Goal: Information Seeking & Learning: Understand process/instructions

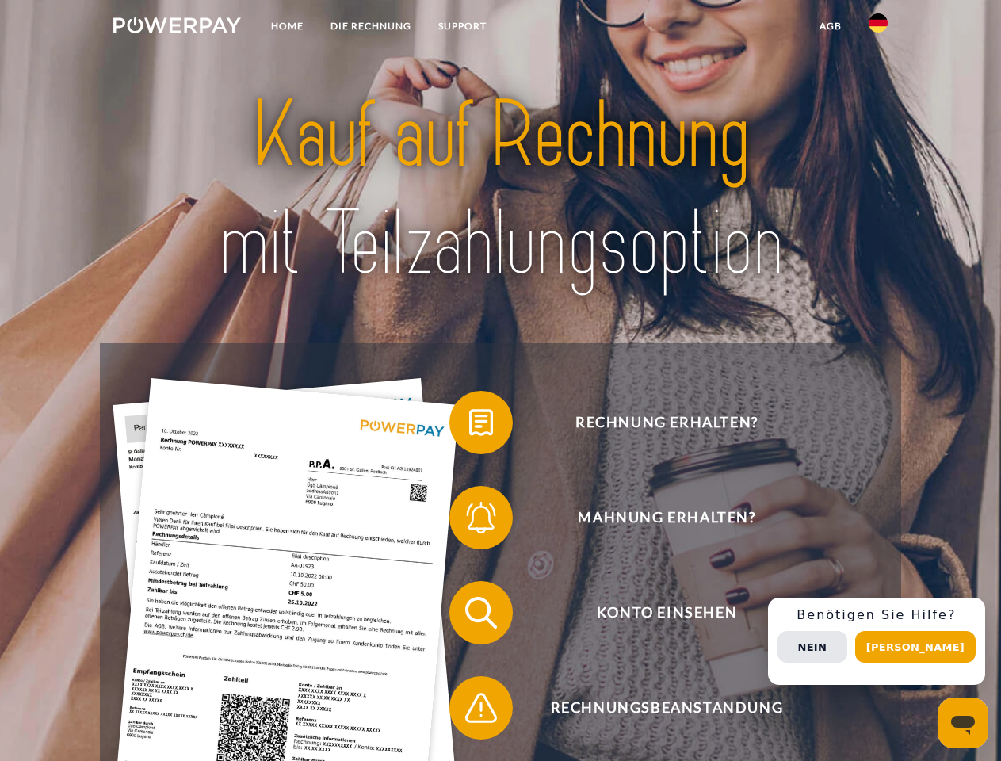
click at [177, 28] on img at bounding box center [177, 25] width 128 height 16
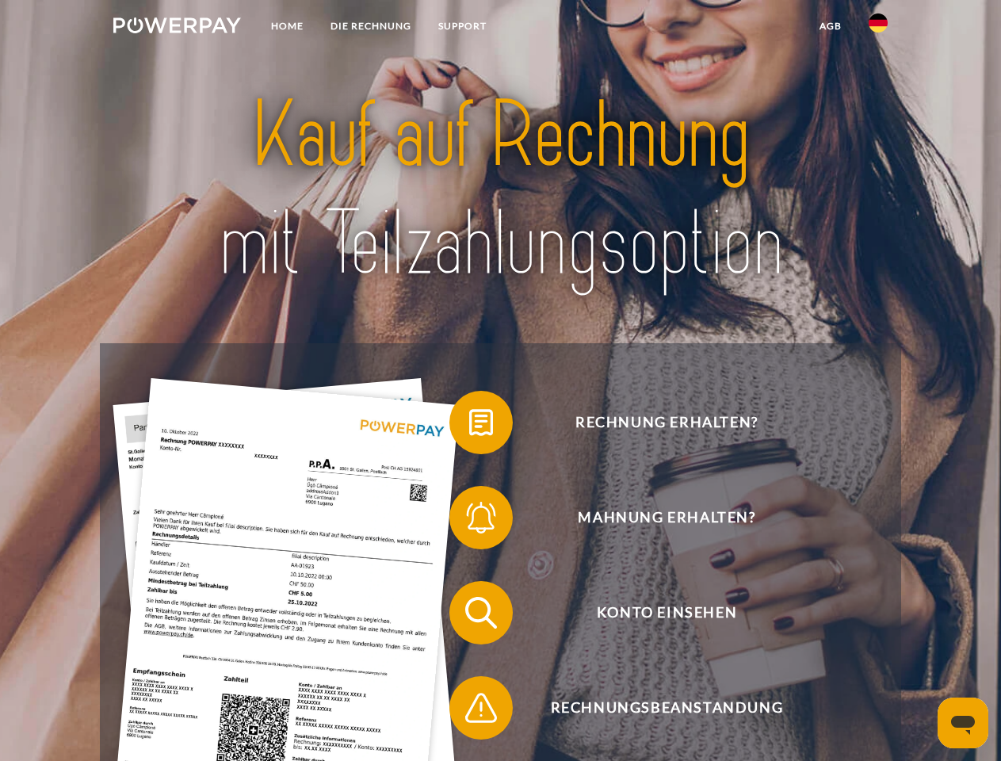
click at [878, 28] on img at bounding box center [878, 22] width 19 height 19
click at [830, 26] on link "agb" at bounding box center [830, 26] width 49 height 29
click at [469, 426] on span at bounding box center [457, 422] width 79 height 79
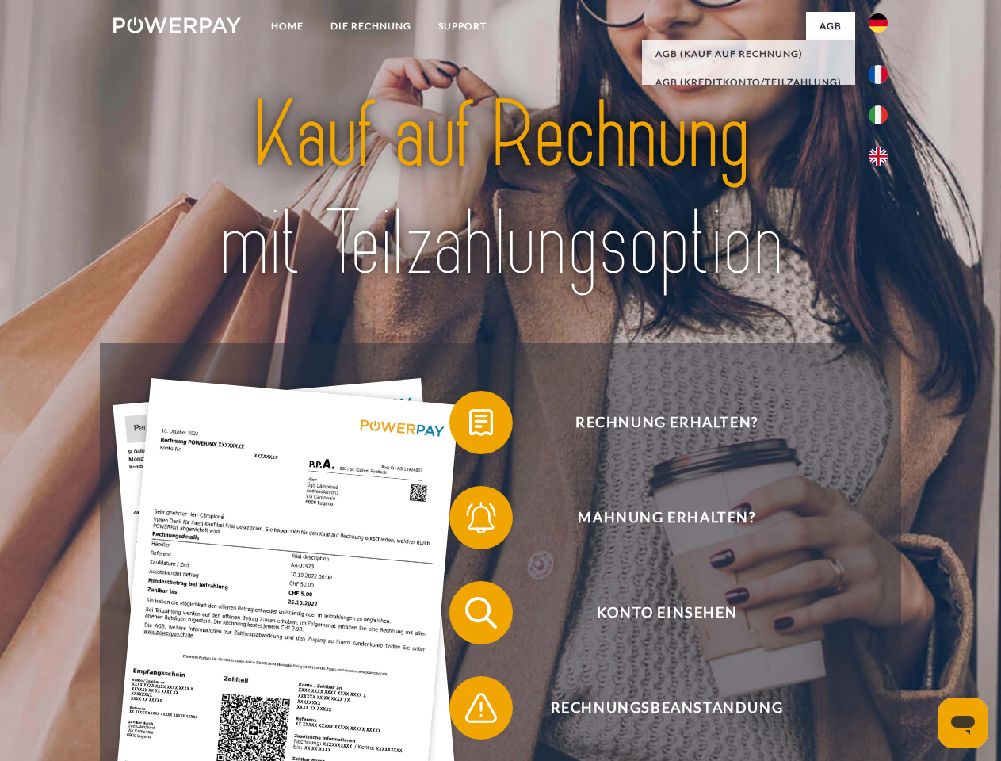
click at [469, 521] on div "Rechnung erhalten? Mahnung erhalten? Konto einsehen" at bounding box center [500, 660] width 801 height 634
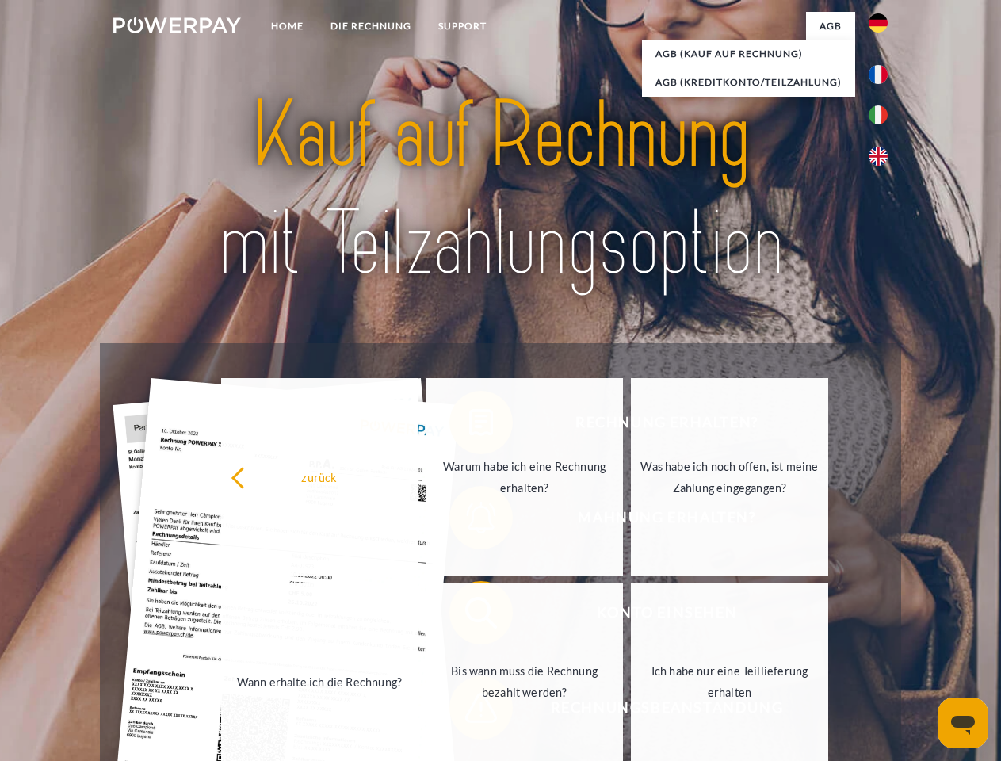
click at [469, 616] on link "Bis wann muss die Rechnung bezahlt werden?" at bounding box center [524, 682] width 197 height 198
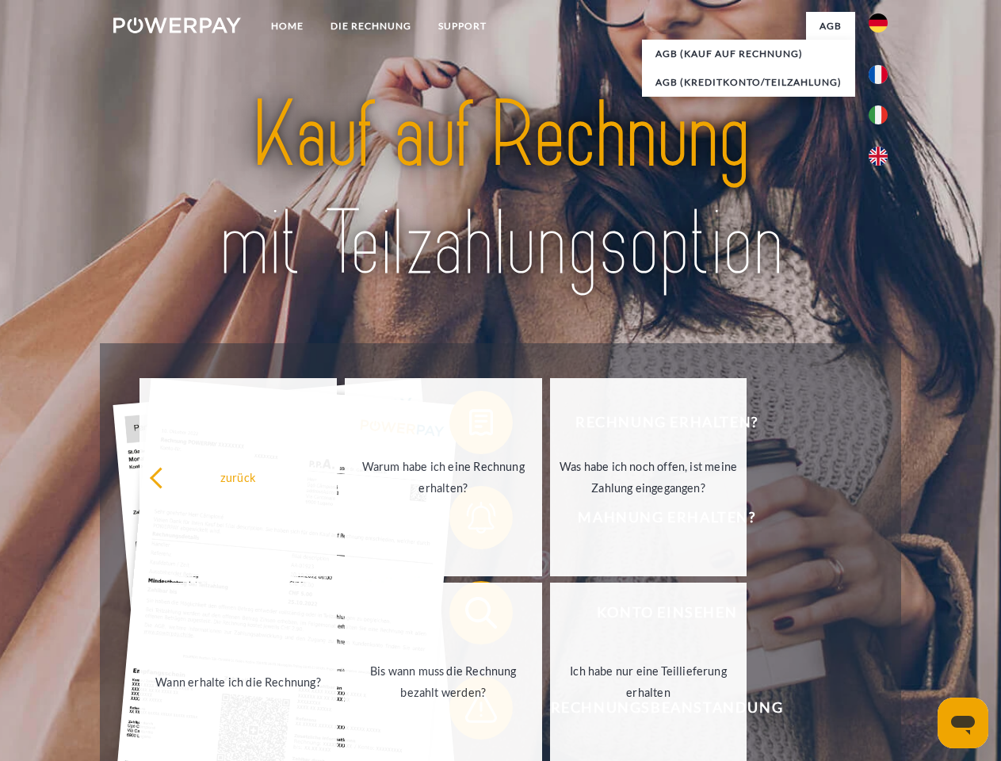
click at [469, 711] on span at bounding box center [457, 707] width 79 height 79
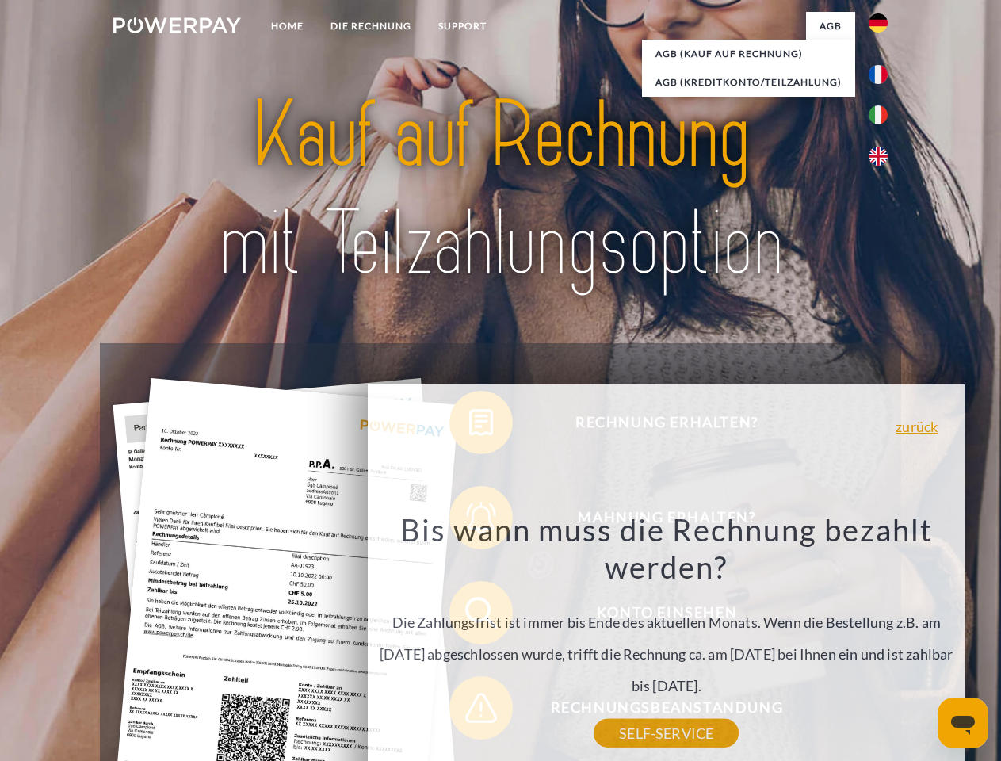
click at [882, 641] on div "Rechnung erhalten? Mahnung erhalten? Konto einsehen" at bounding box center [500, 660] width 801 height 634
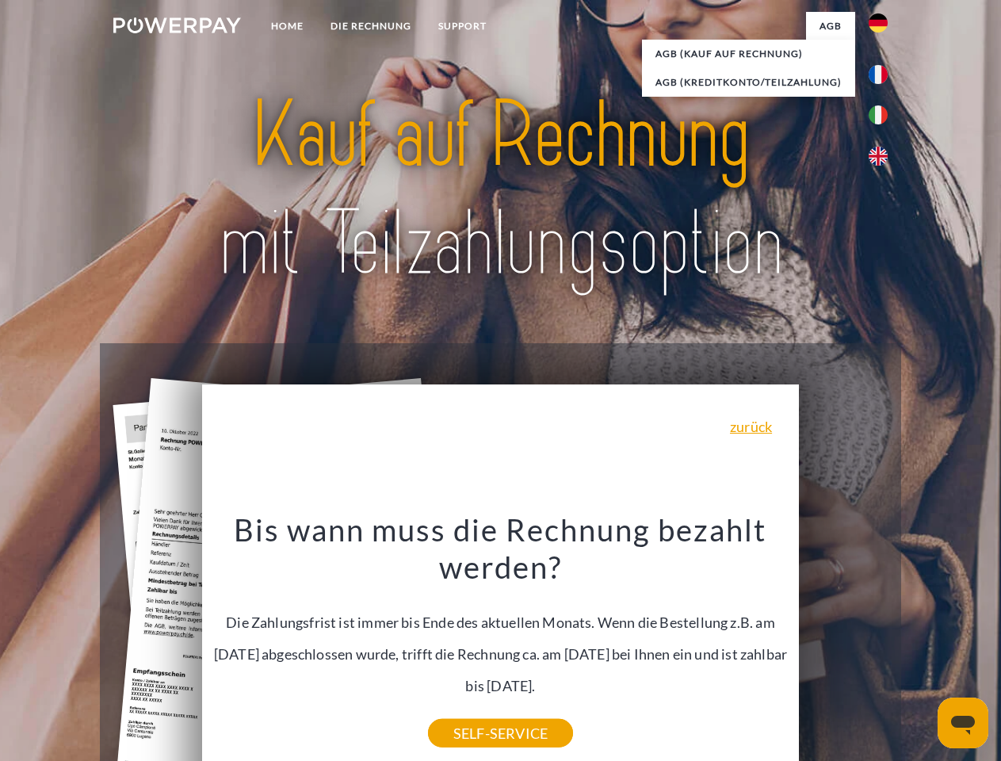
click at [844, 645] on span "Konto einsehen" at bounding box center [667, 612] width 389 height 63
click at [921, 647] on header "Home DIE RECHNUNG SUPPORT" at bounding box center [500, 547] width 1001 height 1095
